Goal: Transaction & Acquisition: Purchase product/service

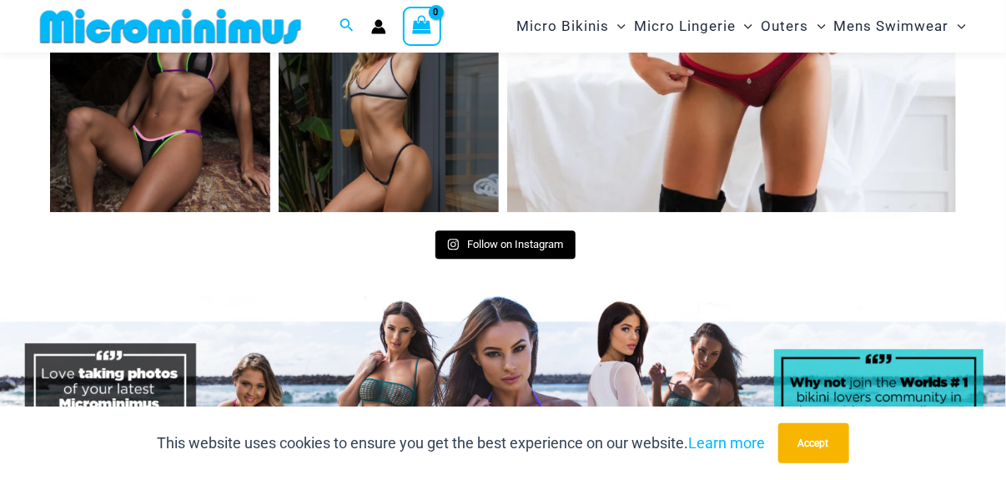
scroll to position [6659, 0]
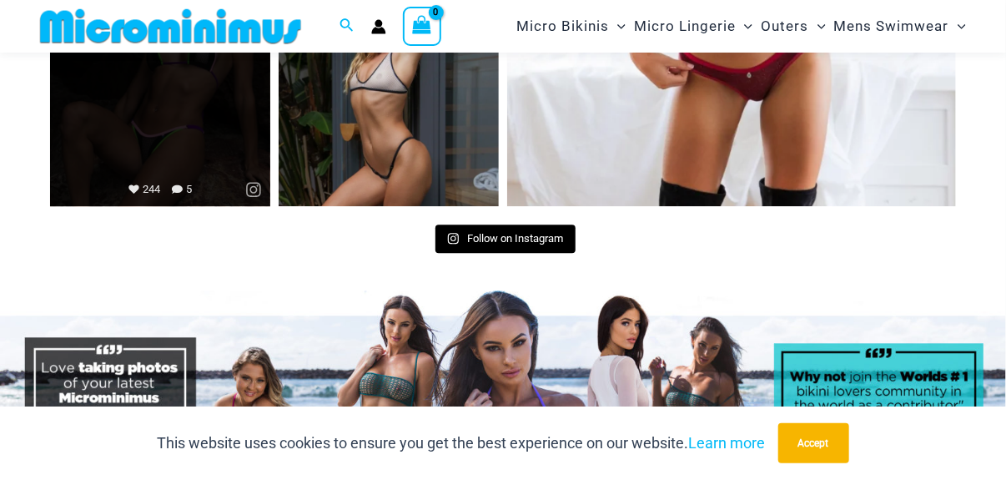
click at [209, 134] on link "Open" at bounding box center [160, 96] width 220 height 220
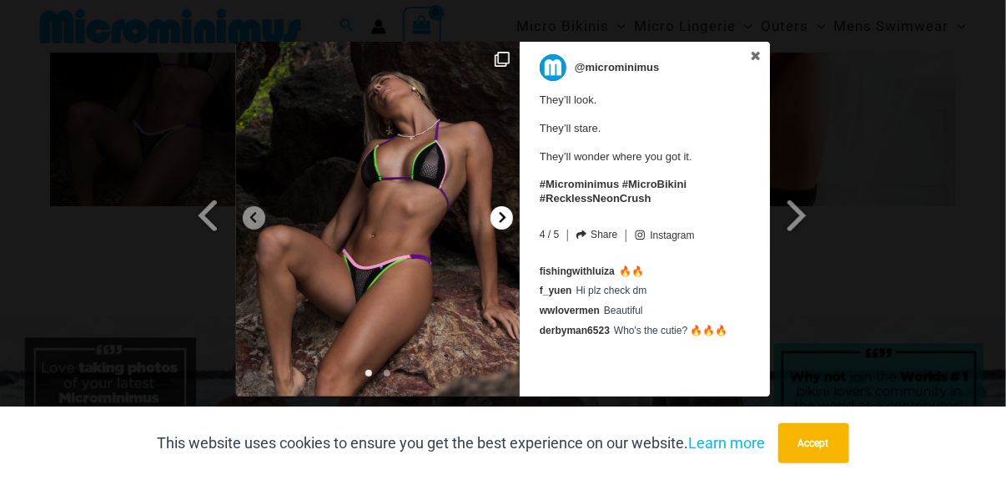
click at [499, 219] on icon at bounding box center [502, 217] width 13 height 13
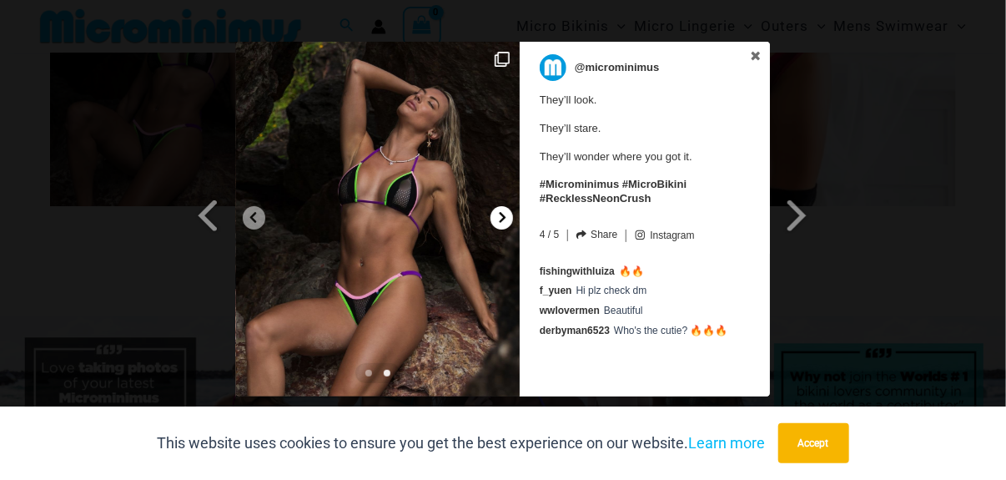
click at [499, 219] on icon at bounding box center [502, 217] width 13 height 13
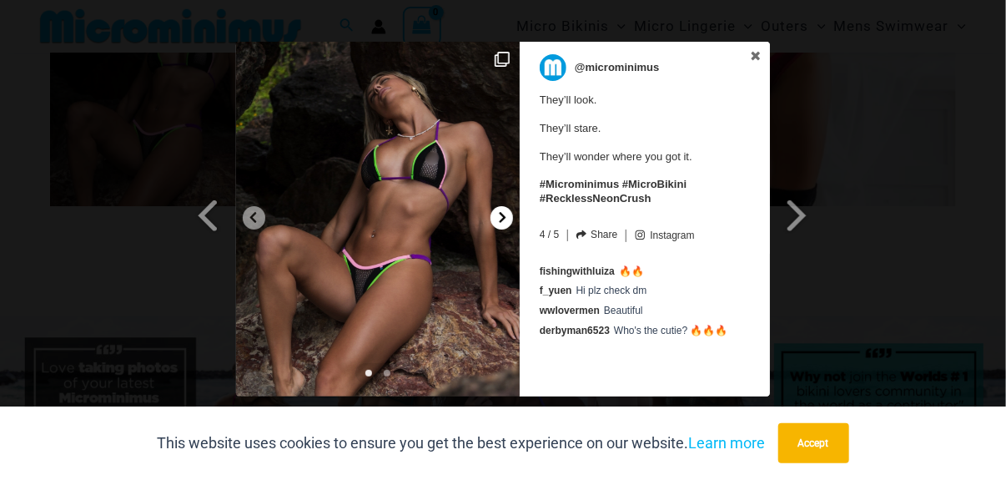
click at [499, 219] on icon at bounding box center [502, 217] width 13 height 13
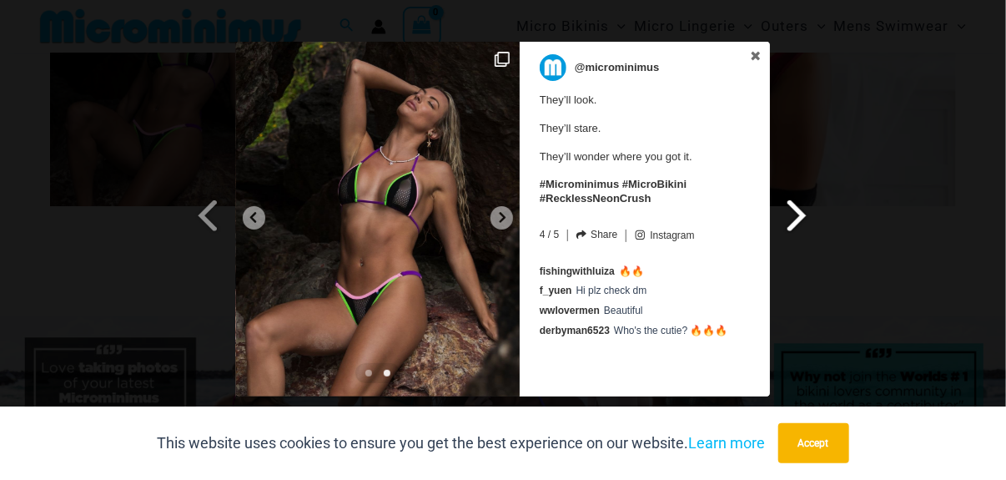
click at [797, 216] on span at bounding box center [797, 215] width 28 height 38
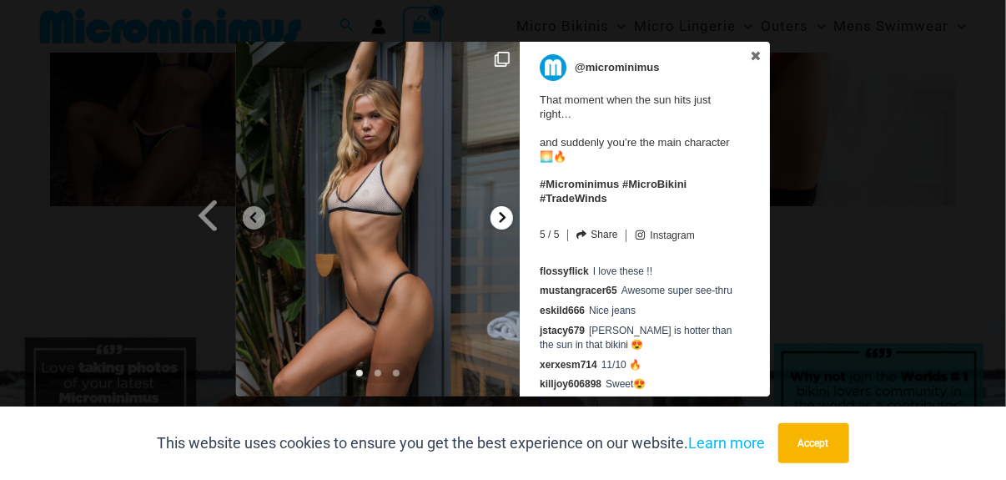
click at [502, 222] on icon at bounding box center [502, 217] width 13 height 13
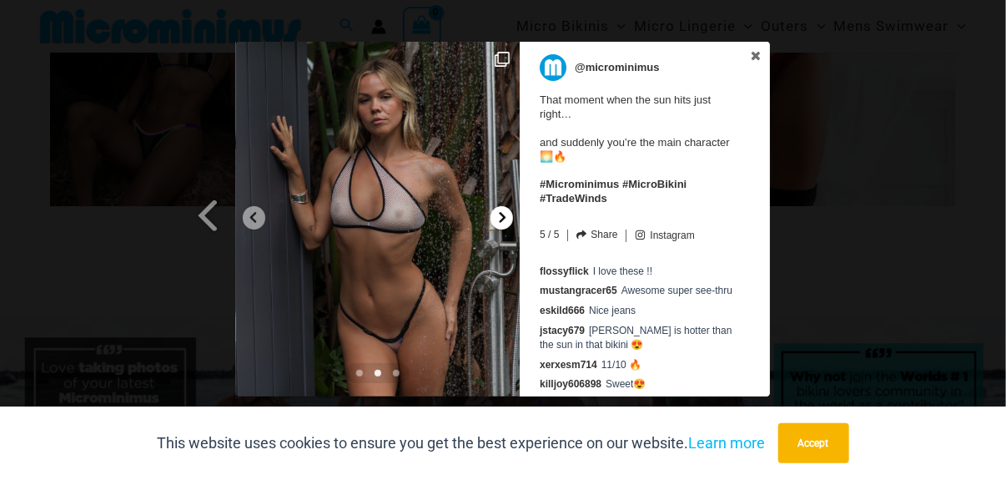
click at [502, 222] on icon at bounding box center [502, 217] width 13 height 13
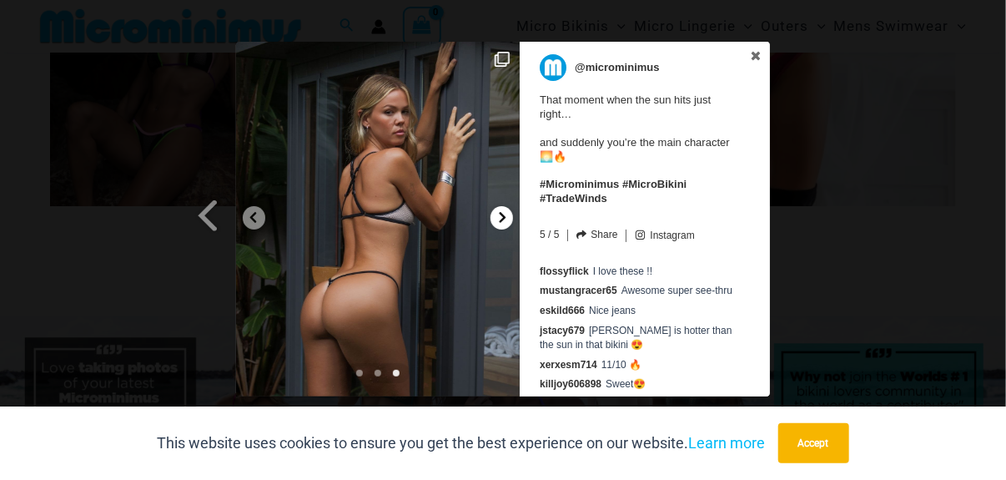
click at [502, 222] on icon at bounding box center [502, 217] width 13 height 13
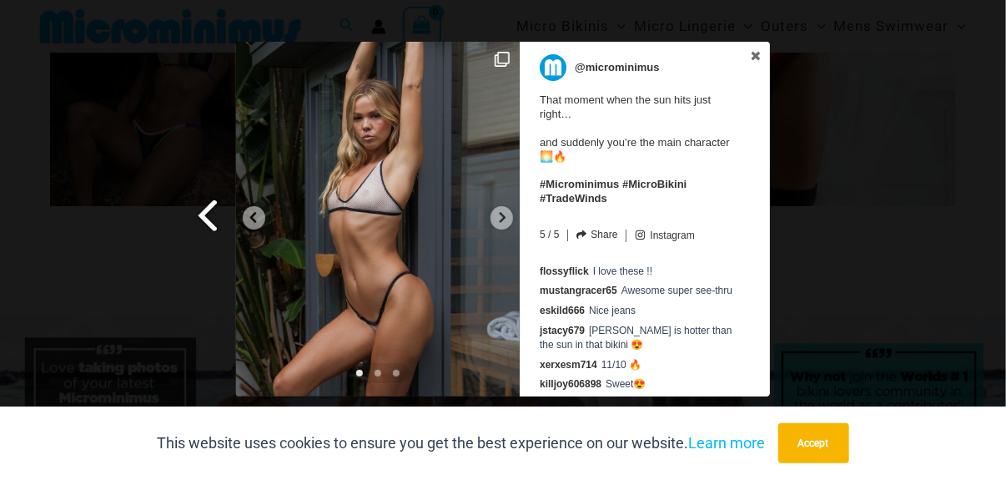
click at [206, 213] on span at bounding box center [208, 215] width 28 height 38
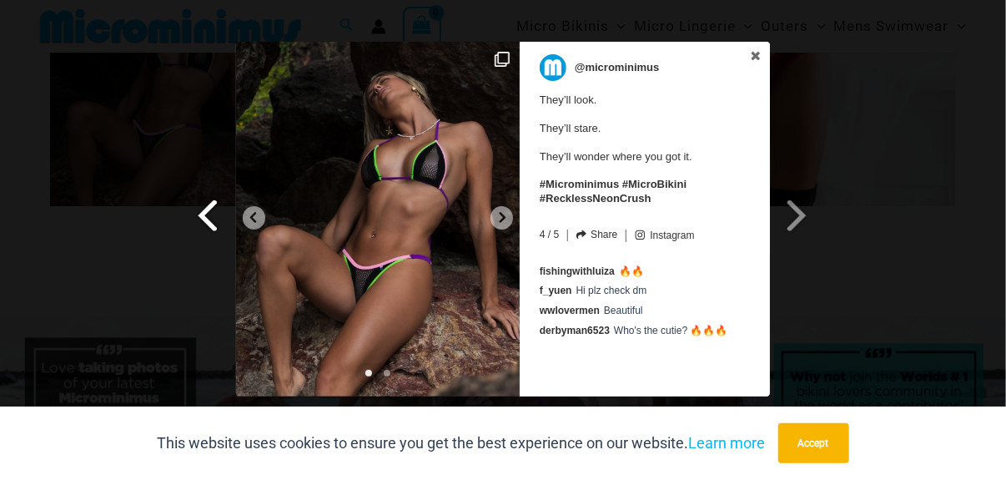
click at [206, 213] on span at bounding box center [208, 215] width 28 height 38
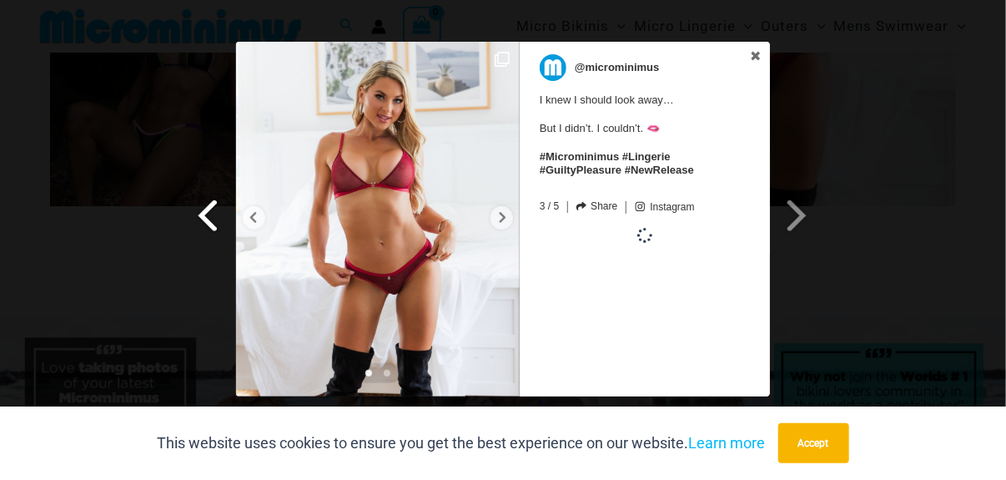
click at [206, 213] on span at bounding box center [208, 215] width 28 height 38
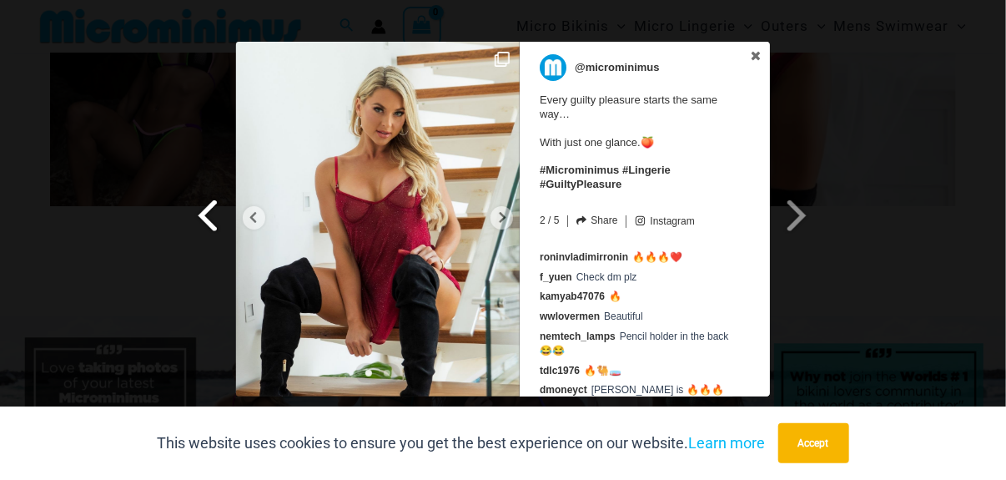
click at [206, 213] on span at bounding box center [208, 215] width 28 height 38
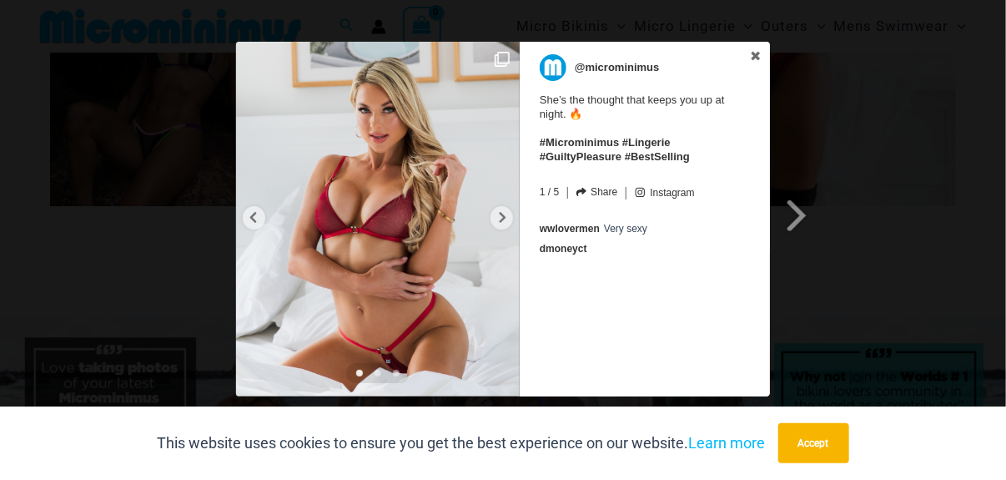
click at [887, 171] on div "Previous Slide Next Slide @microminimus She’s the thought that keeps you up at …" at bounding box center [503, 221] width 1006 height 359
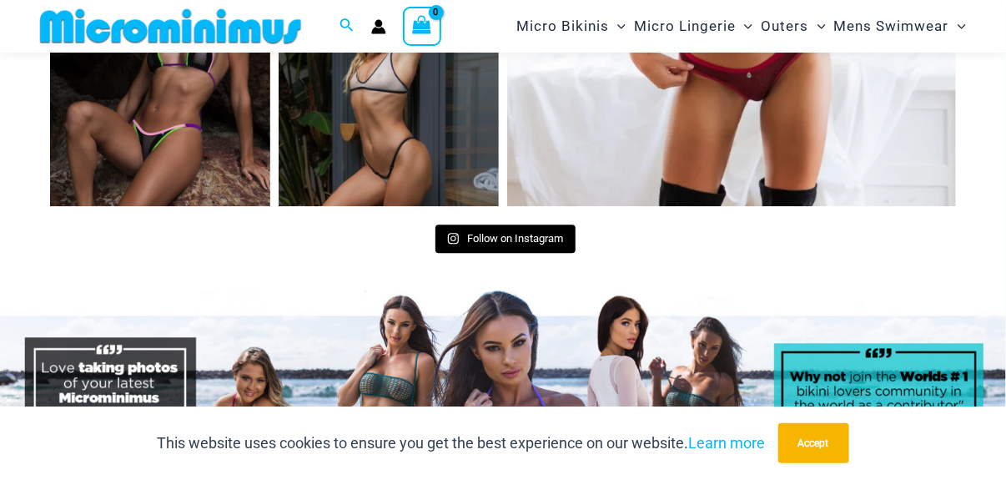
scroll to position [6826, 0]
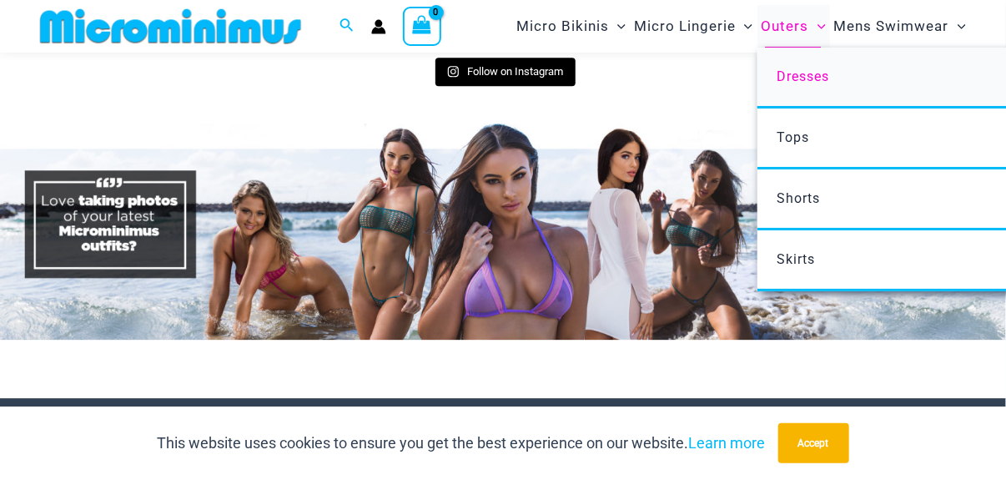
click at [813, 78] on span "Dresses" at bounding box center [803, 76] width 53 height 16
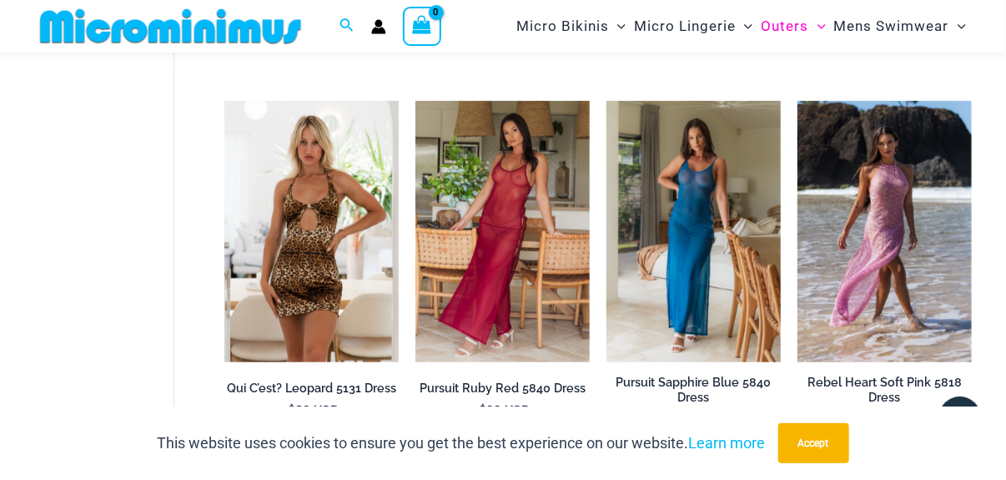
scroll to position [319, 0]
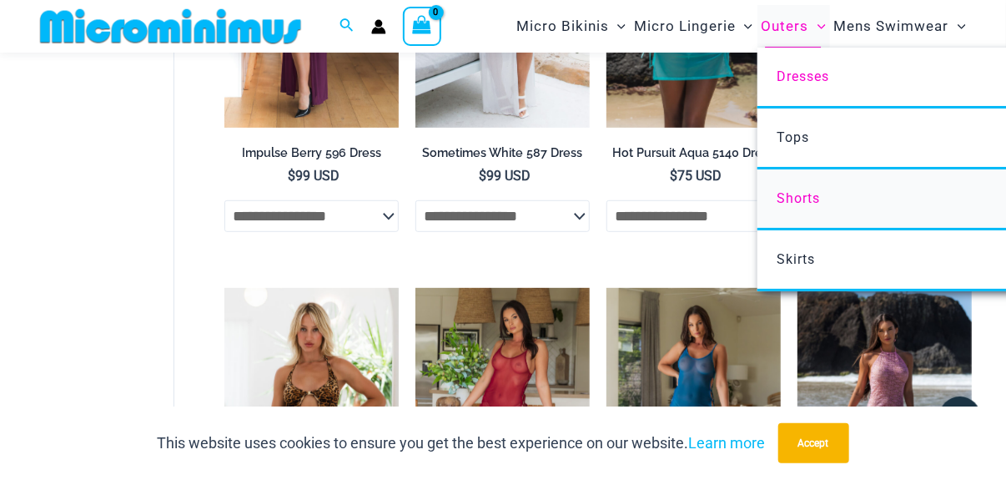
click at [808, 194] on span "Shorts" at bounding box center [798, 198] width 43 height 16
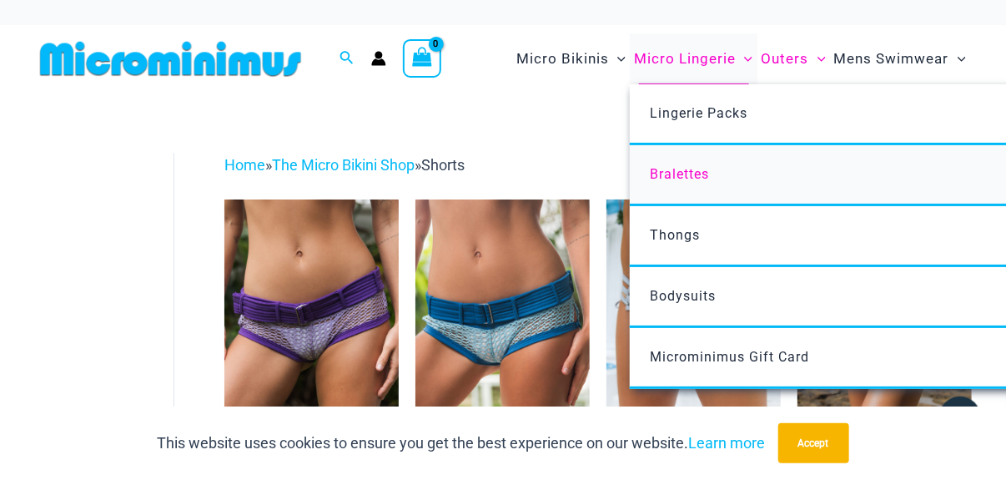
click at [695, 173] on span "Bralettes" at bounding box center [679, 174] width 59 height 16
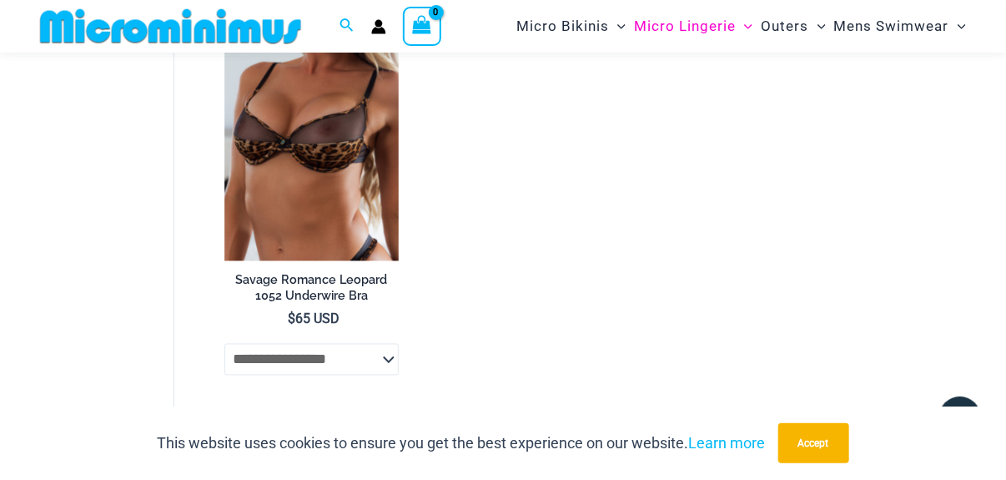
scroll to position [1072, 0]
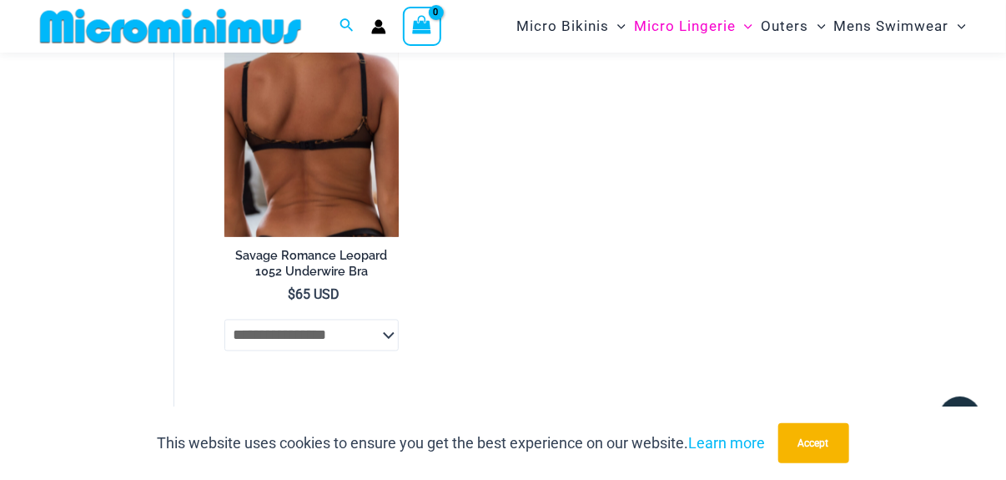
click at [299, 194] on img at bounding box center [311, 107] width 174 height 262
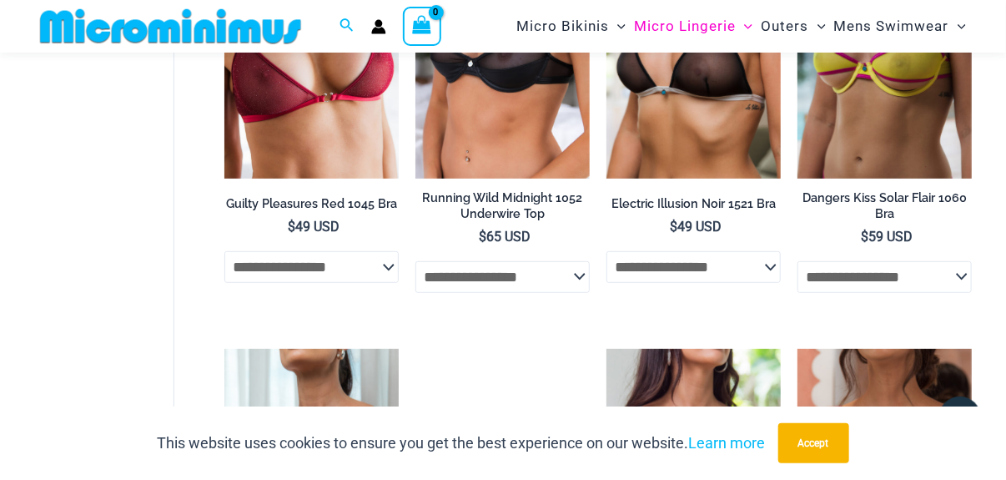
scroll to position [0, 0]
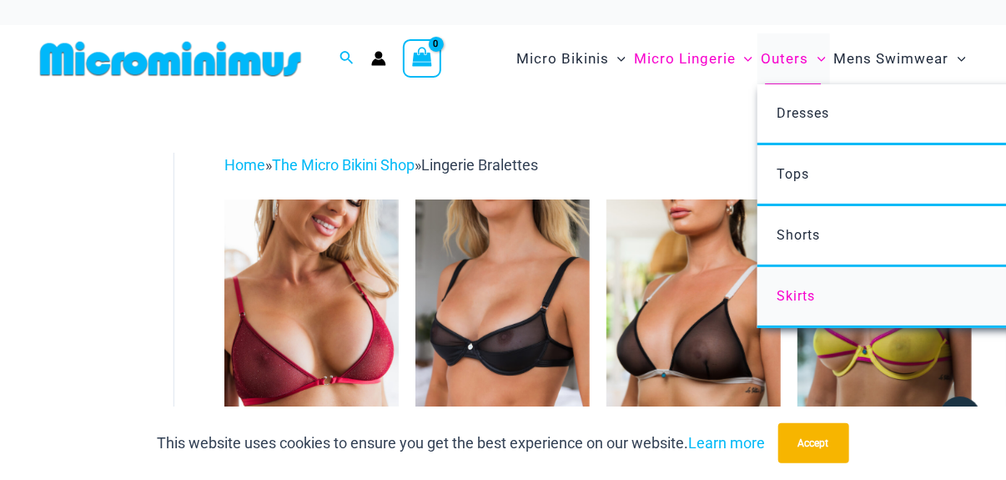
click at [794, 295] on span "Skirts" at bounding box center [796, 296] width 38 height 16
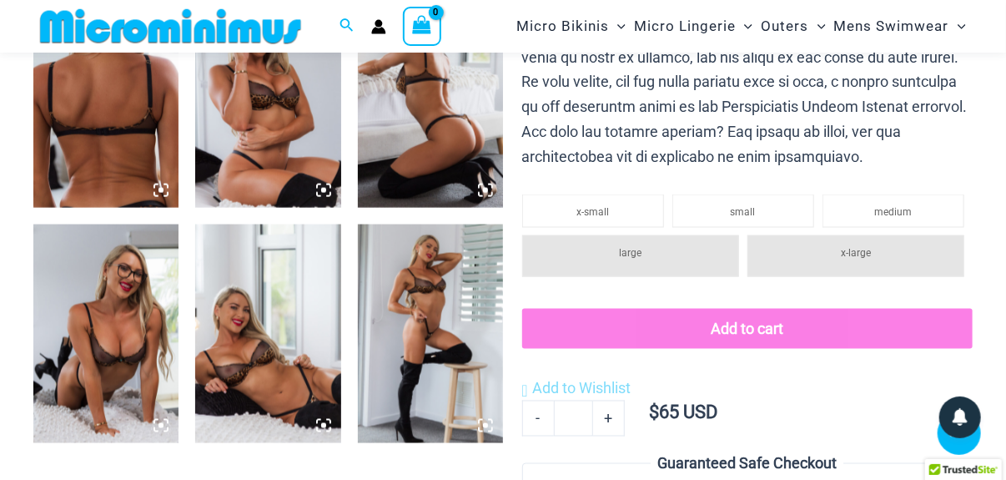
scroll to position [908, 0]
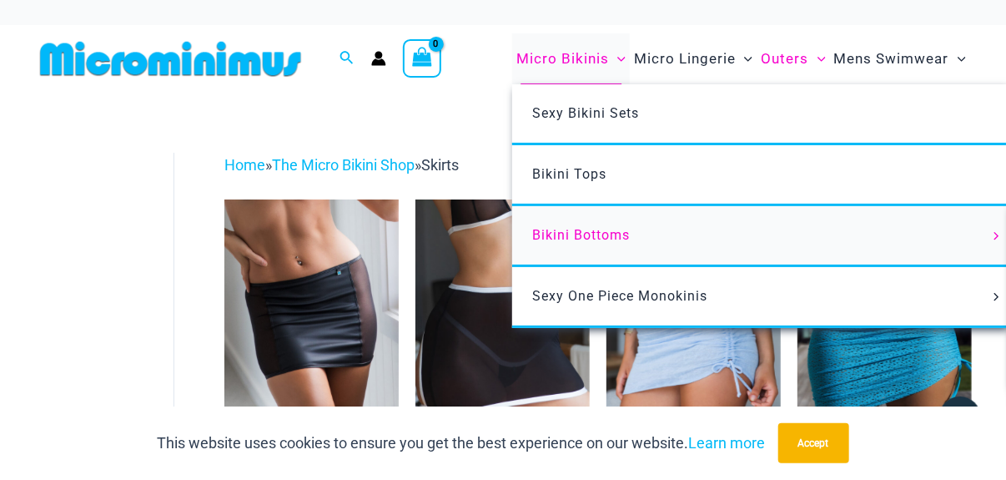
click at [595, 233] on span "Bikini Bottoms" at bounding box center [581, 235] width 98 height 16
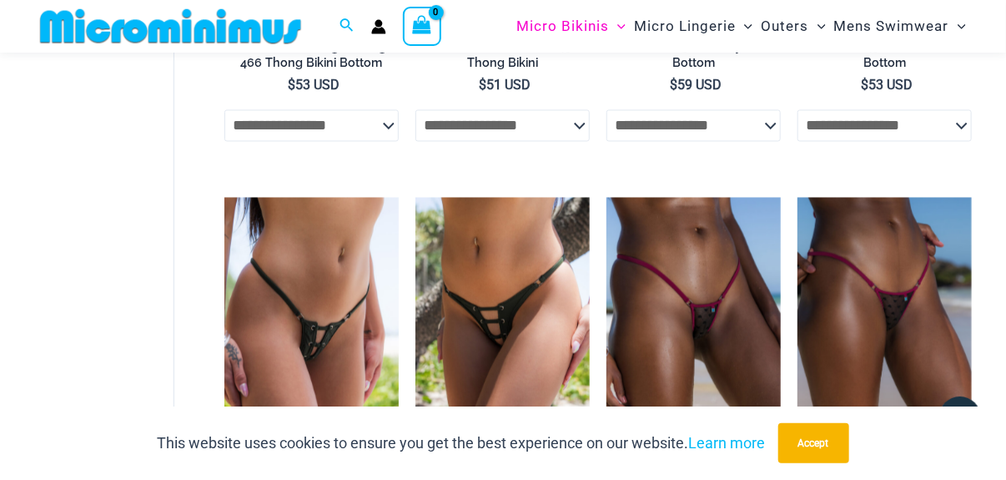
scroll to position [3908, 0]
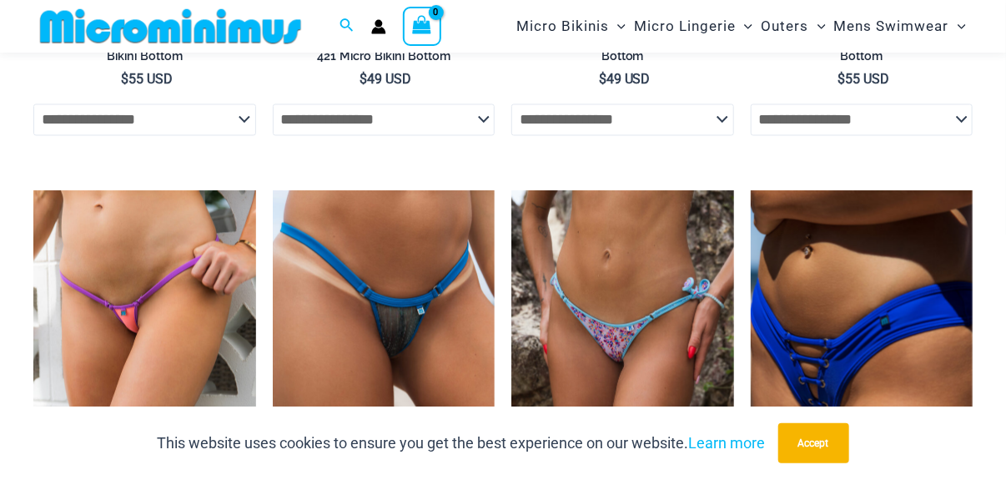
scroll to position [3792, 0]
